Goal: Task Accomplishment & Management: Manage account settings

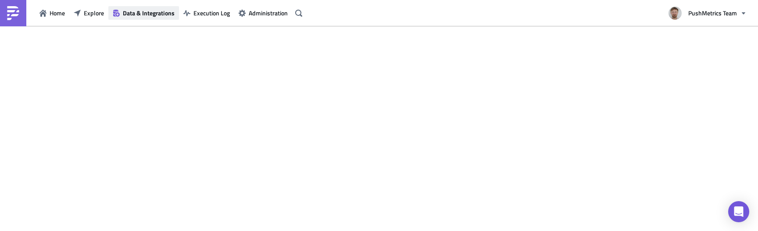
click at [151, 17] on button "Data & Integrations" at bounding box center [143, 13] width 71 height 14
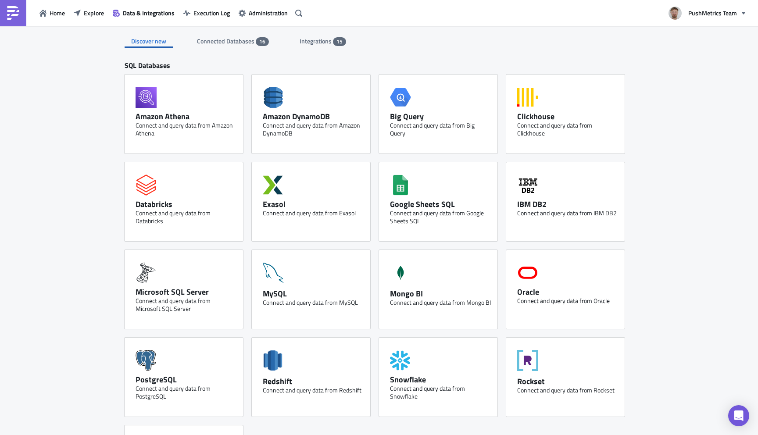
click at [313, 40] on span "Integrations" at bounding box center [316, 40] width 33 height 9
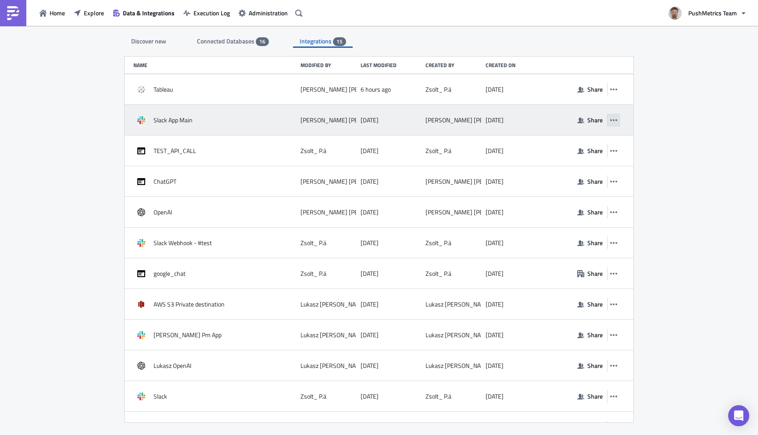
click at [618, 120] on button "button" at bounding box center [613, 120] width 13 height 13
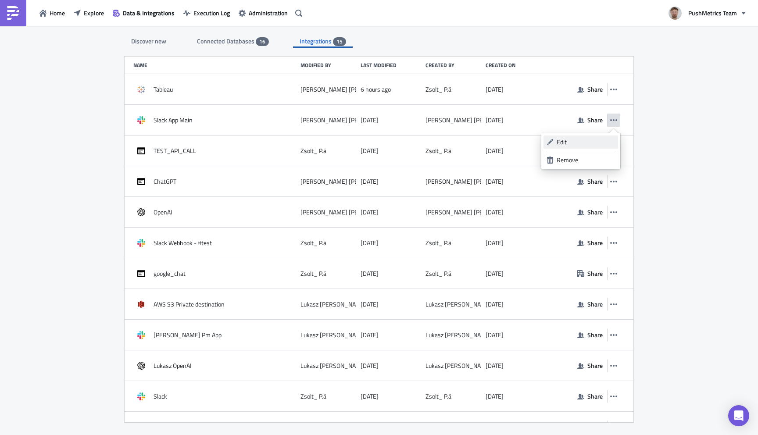
click at [589, 138] on div "Edit" at bounding box center [586, 142] width 58 height 9
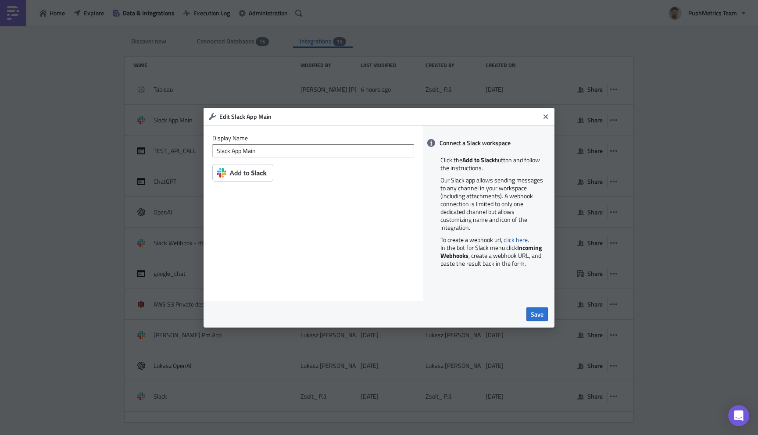
click at [261, 179] on img at bounding box center [242, 173] width 61 height 18
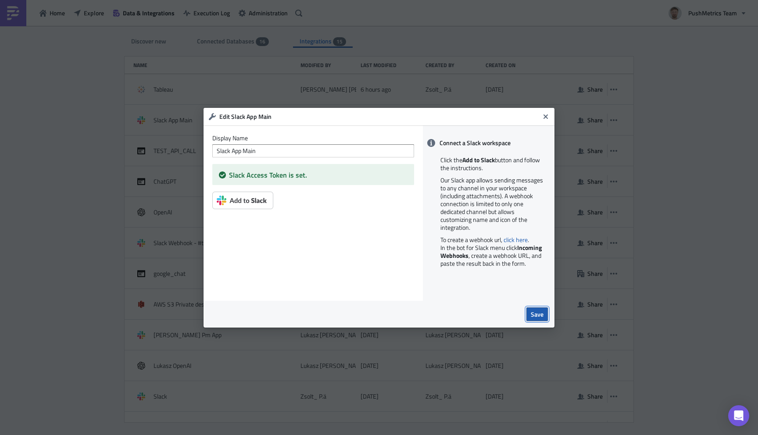
click at [535, 313] on span "Save" at bounding box center [537, 314] width 13 height 9
click at [266, 153] on input "Slack App Main" at bounding box center [313, 150] width 202 height 13
